Goal: Find specific page/section: Find specific page/section

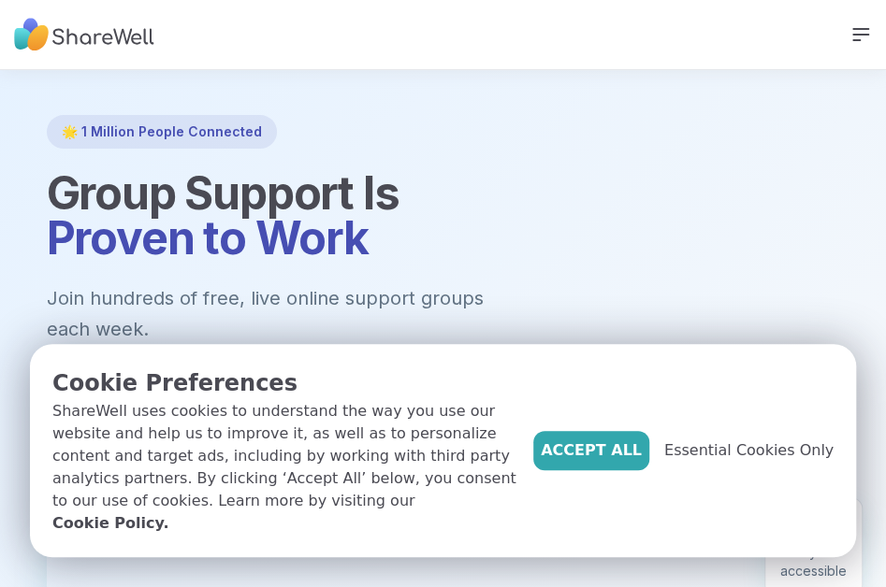
click at [642, 460] on span "Accept All" at bounding box center [591, 451] width 101 height 22
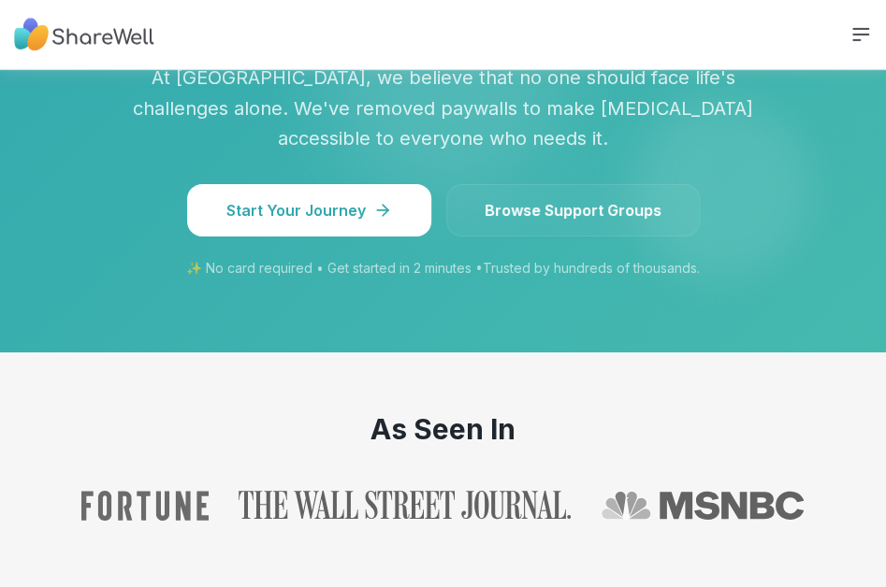
scroll to position [2273, 0]
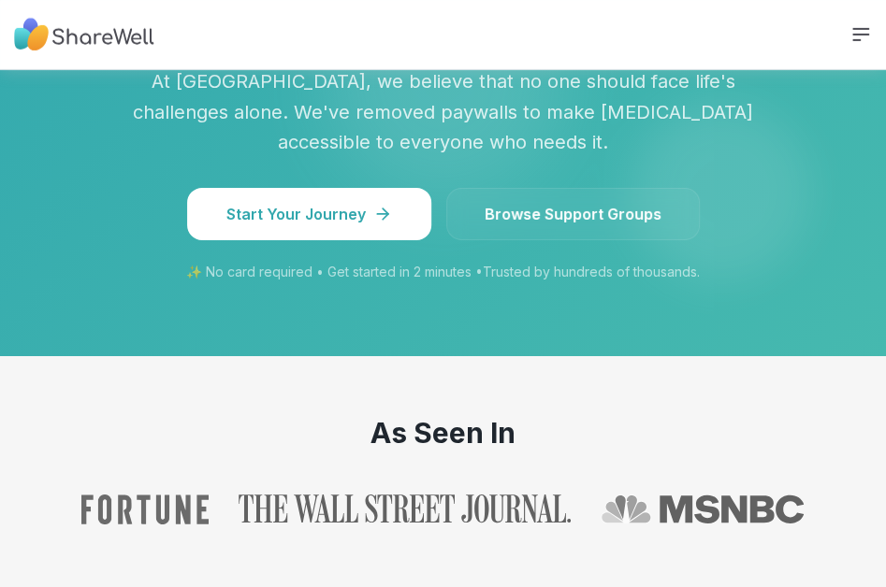
click at [576, 203] on span "Browse Support Groups" at bounding box center [572, 214] width 177 height 22
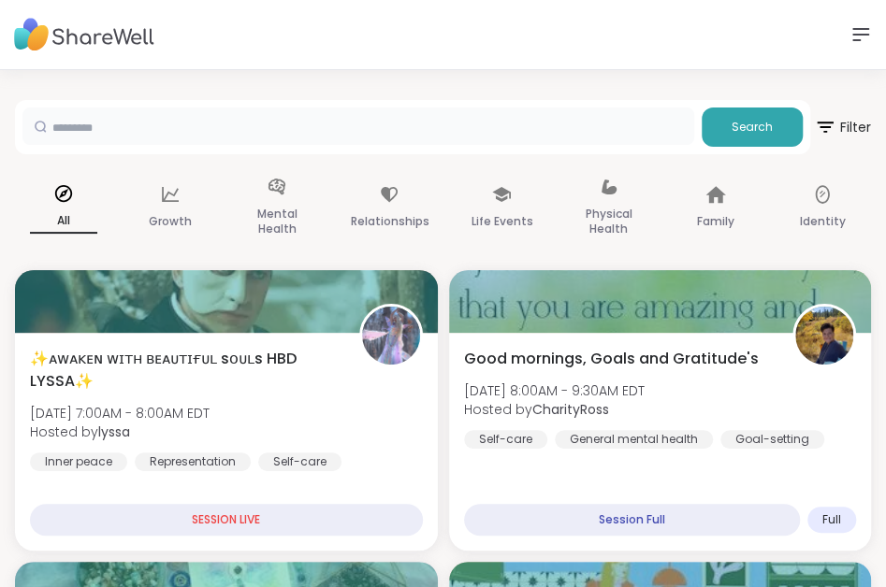
click at [512, 124] on input "text" at bounding box center [358, 126] width 672 height 37
type input "**********"
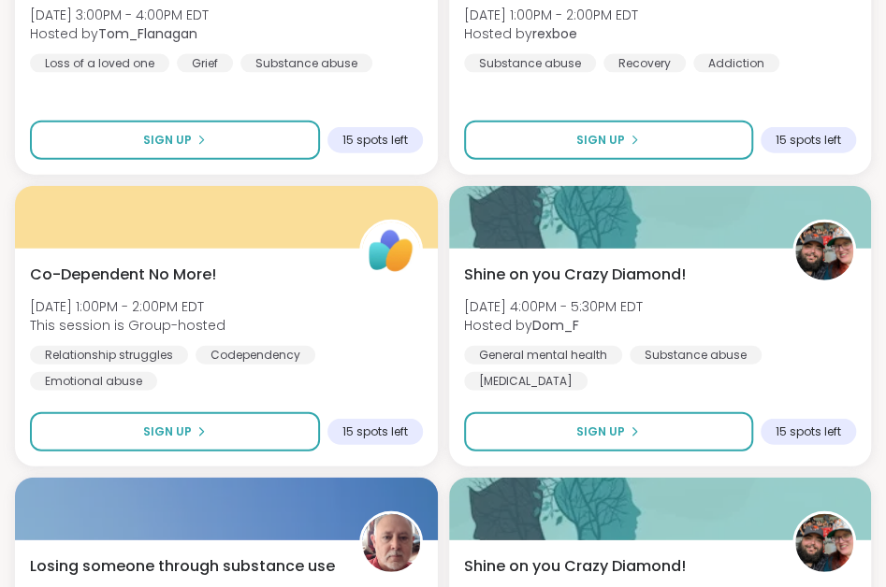
scroll to position [1635, 0]
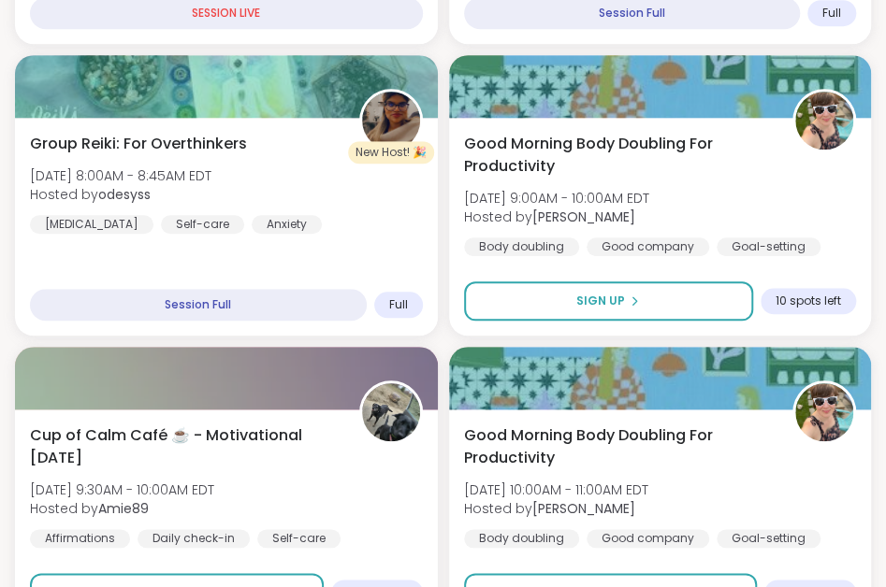
scroll to position [514, 0]
